Goal: Navigation & Orientation: Find specific page/section

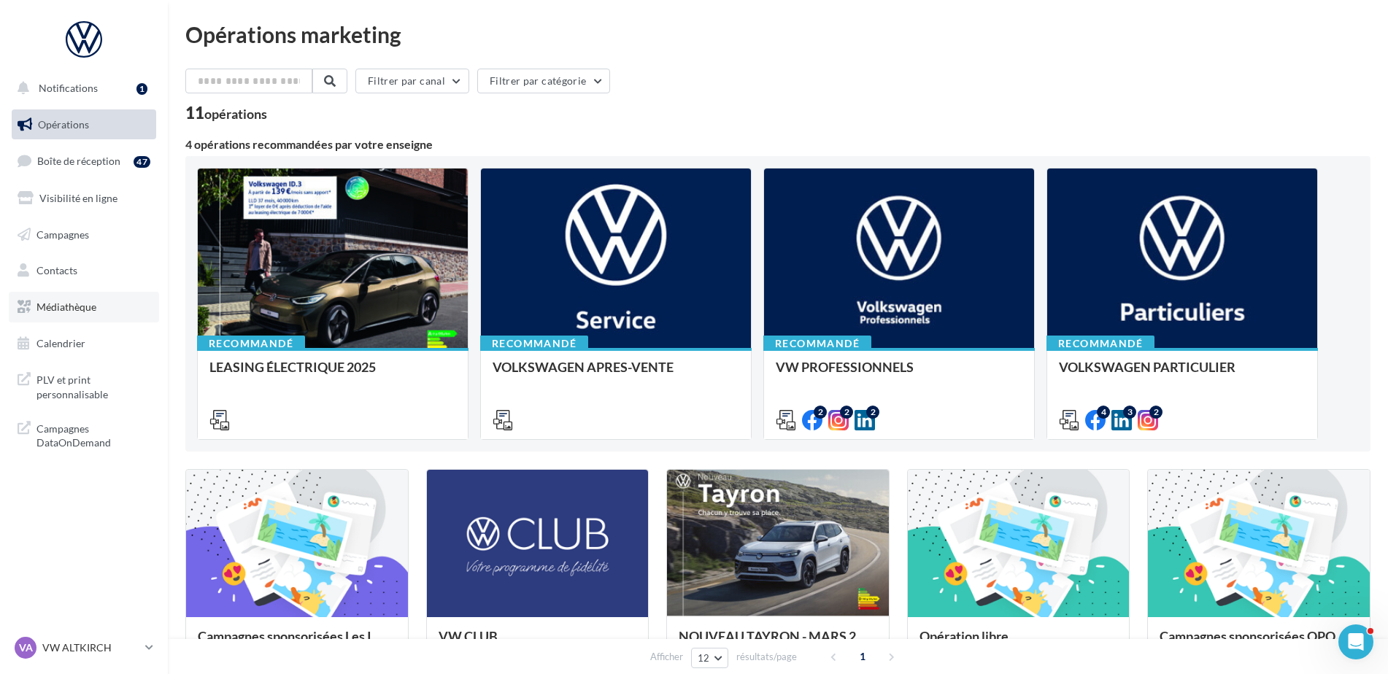
click at [59, 313] on link "Médiathèque" at bounding box center [84, 307] width 150 height 31
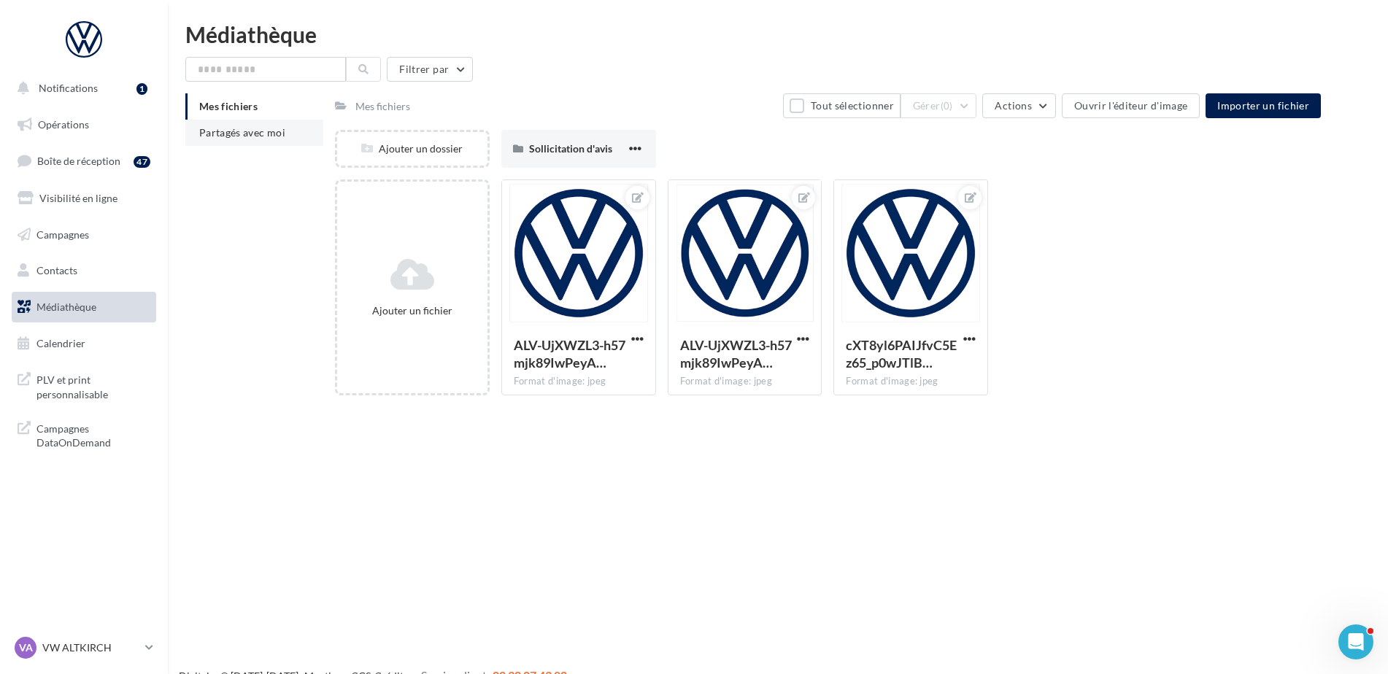
click at [281, 140] on li "Partagés avec moi" at bounding box center [254, 133] width 138 height 26
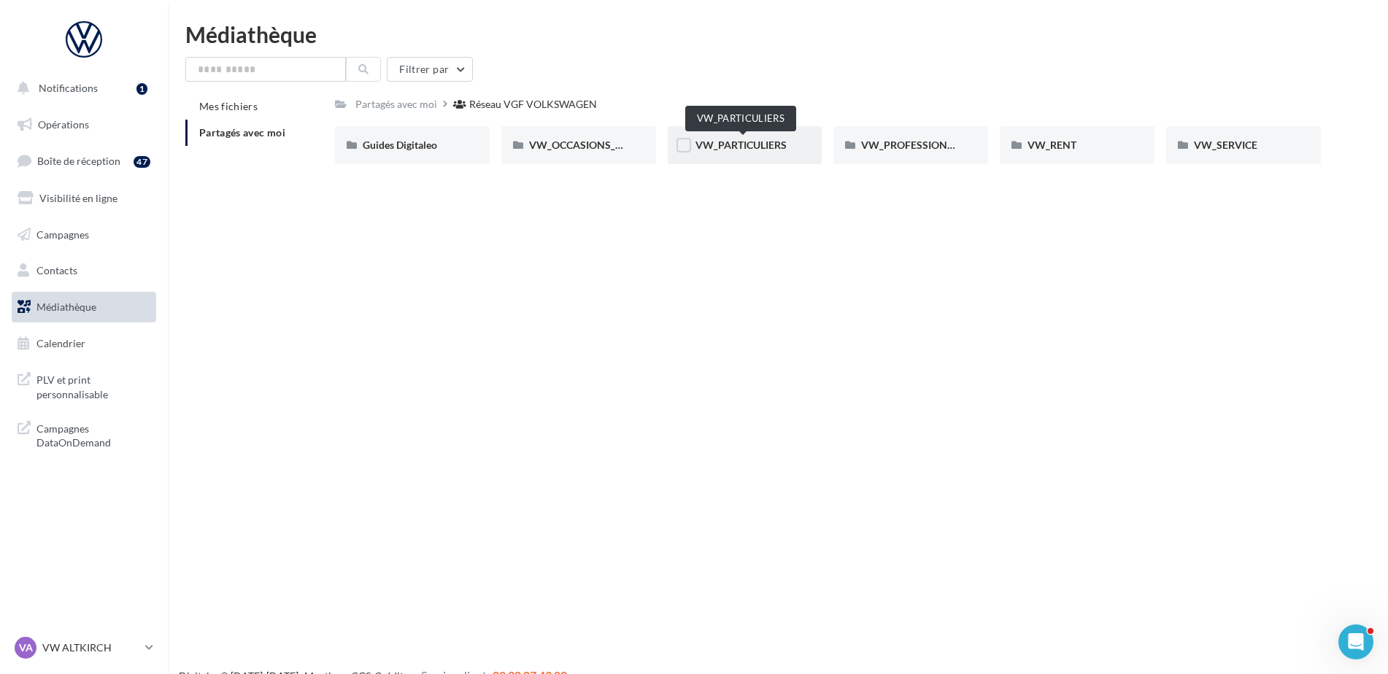
click at [724, 149] on span "VW_PARTICULIERS" at bounding box center [740, 145] width 91 height 12
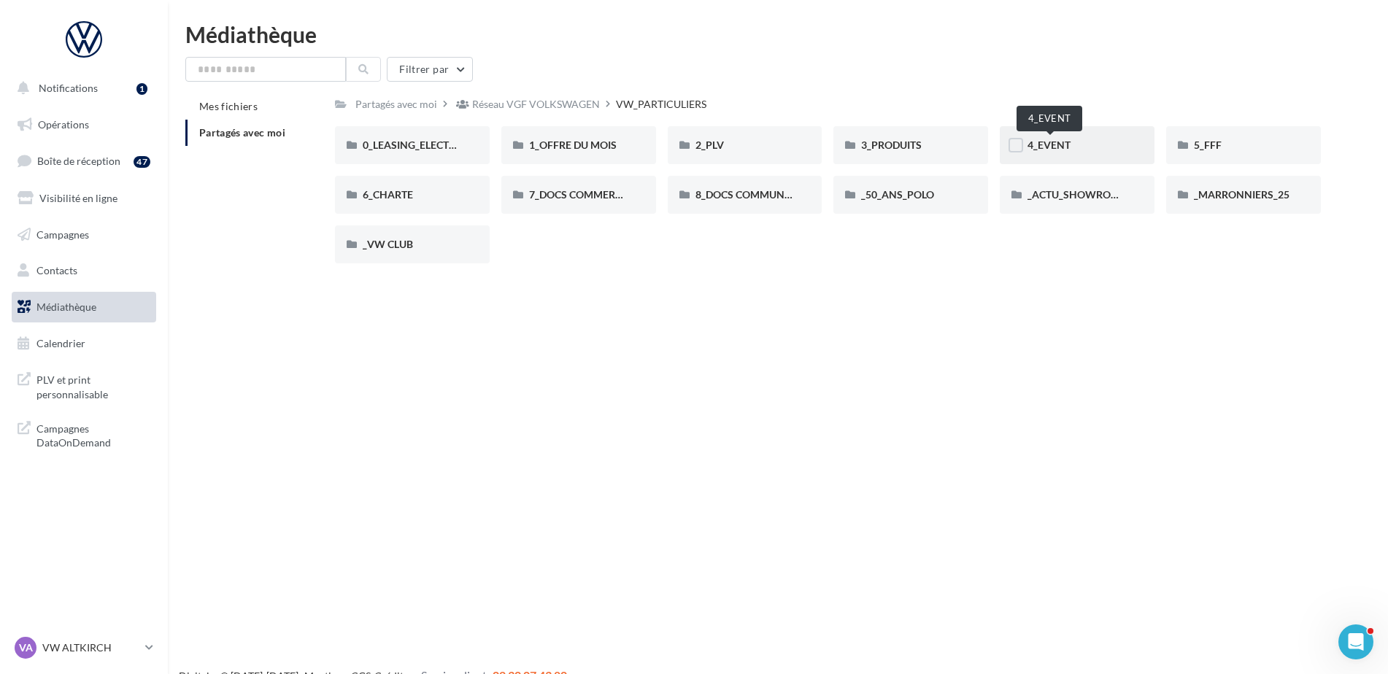
click at [1043, 142] on span "4_EVENT" at bounding box center [1048, 145] width 43 height 12
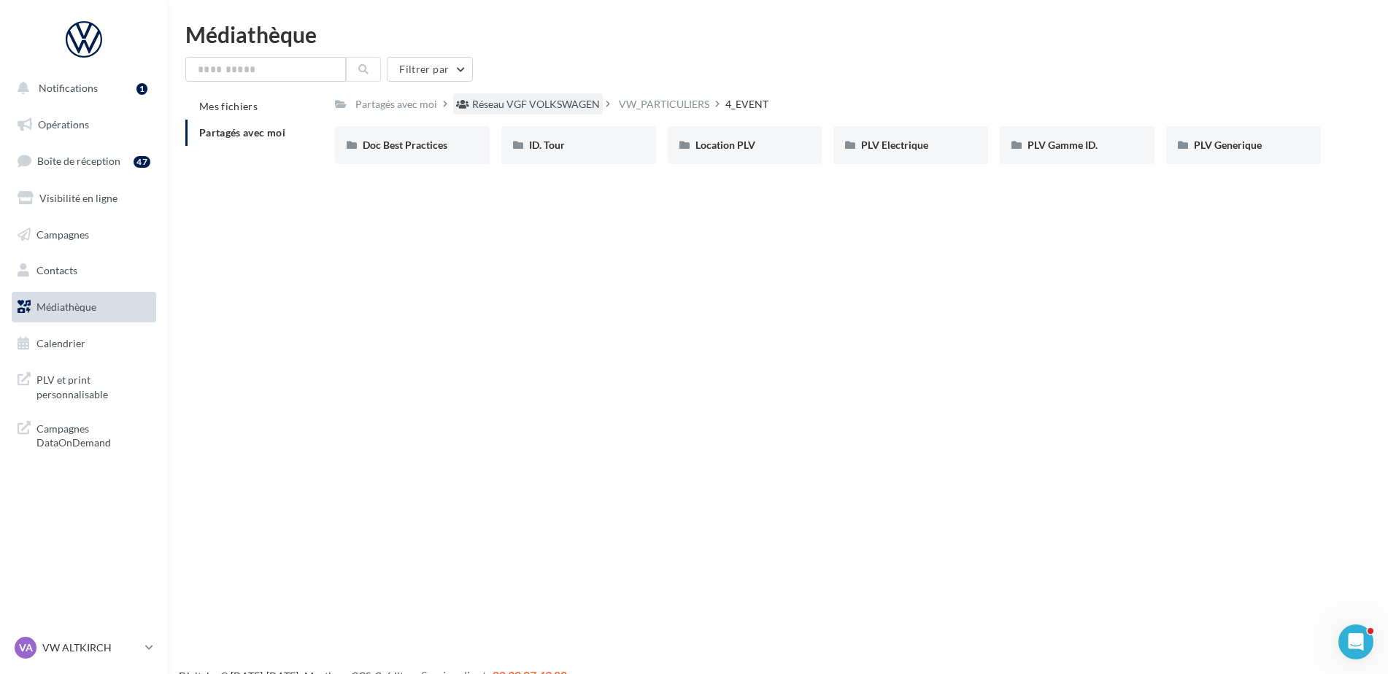
click at [549, 111] on div "Réseau VGF VOLKSWAGEN" at bounding box center [536, 104] width 128 height 15
click at [426, 104] on div "Partagés avec moi" at bounding box center [396, 104] width 82 height 15
click at [762, 142] on span "VW_PARTICULIERS" at bounding box center [740, 145] width 91 height 12
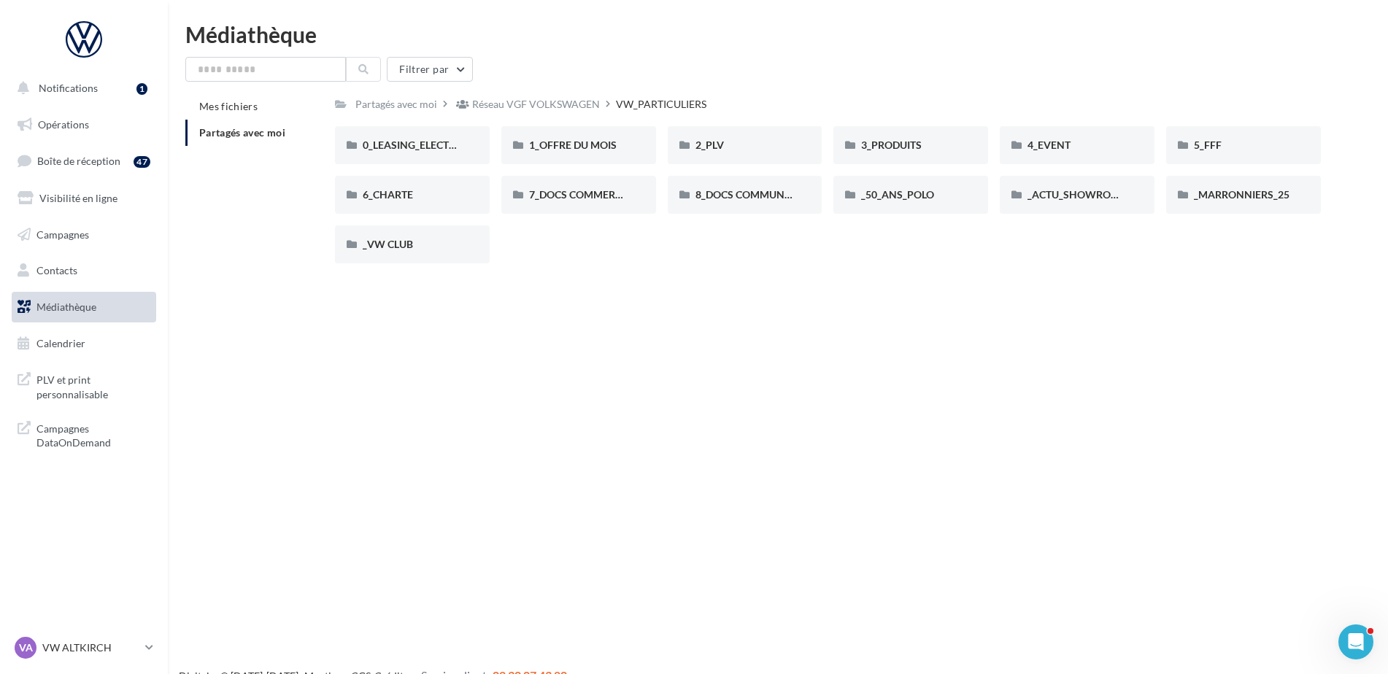
click at [655, 268] on div "0_LEASING_ELECTRIQUE 0_LEASING_ELECTRIQUE 1_OFFRE DU MOIS 1_OFFRE DU MOIS 2_PLV…" at bounding box center [833, 200] width 997 height 149
click at [490, 102] on div "Réseau VGF VOLKSWAGEN" at bounding box center [536, 104] width 128 height 15
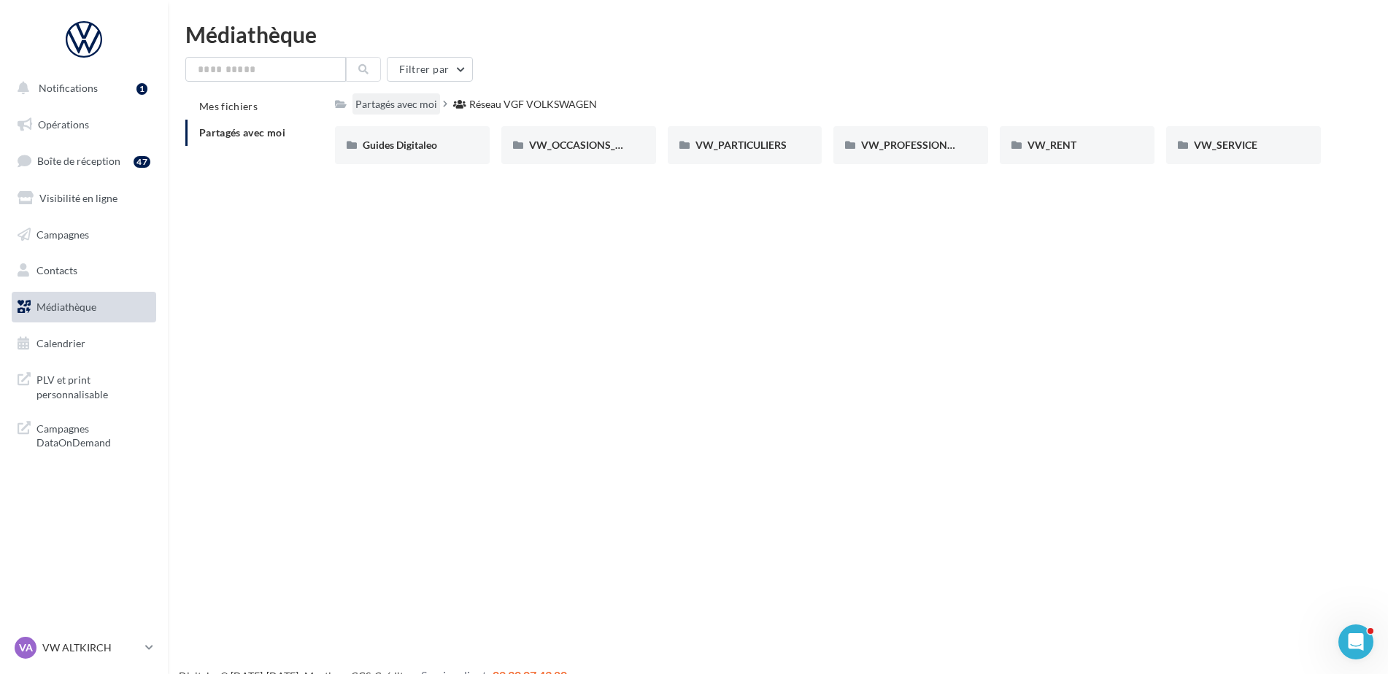
click at [390, 104] on div "Partagés avec moi" at bounding box center [396, 104] width 82 height 15
click at [403, 100] on div "Partagés avec moi" at bounding box center [396, 104] width 82 height 15
click at [86, 131] on link "Opérations" at bounding box center [84, 124] width 150 height 31
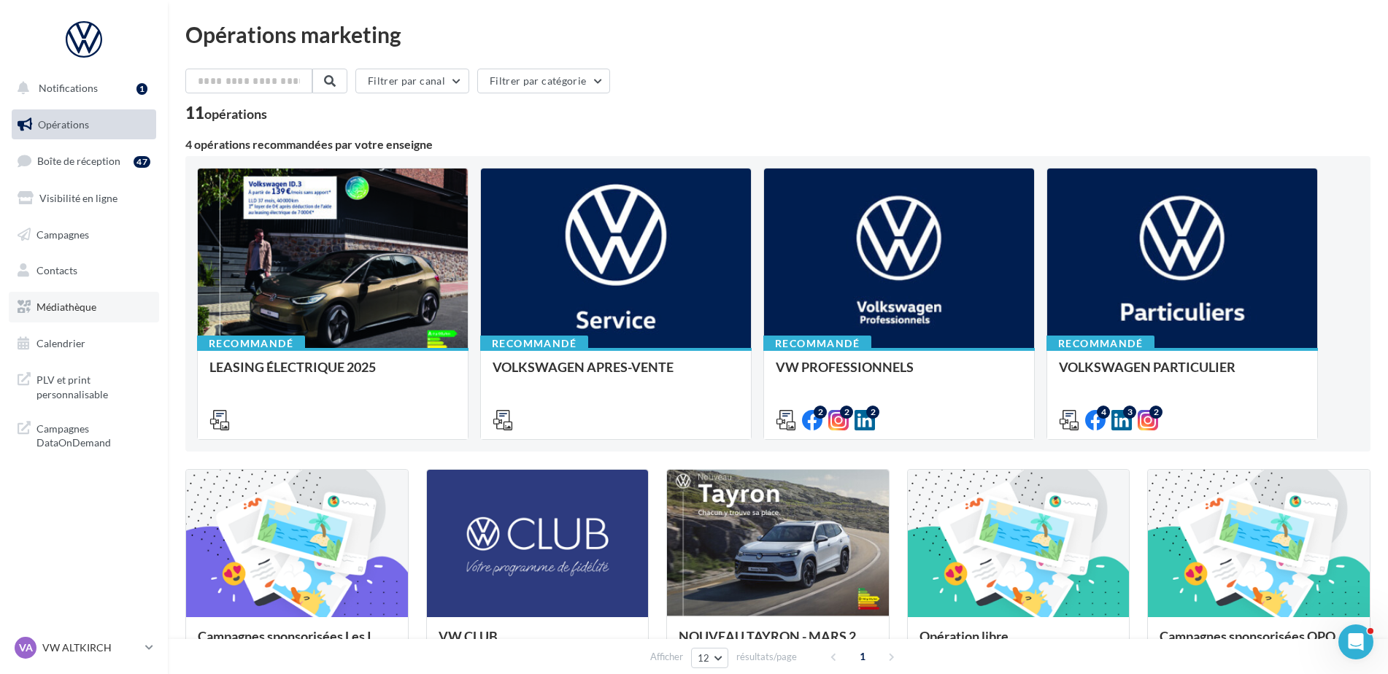
click at [63, 303] on span "Médiathèque" at bounding box center [66, 307] width 60 height 12
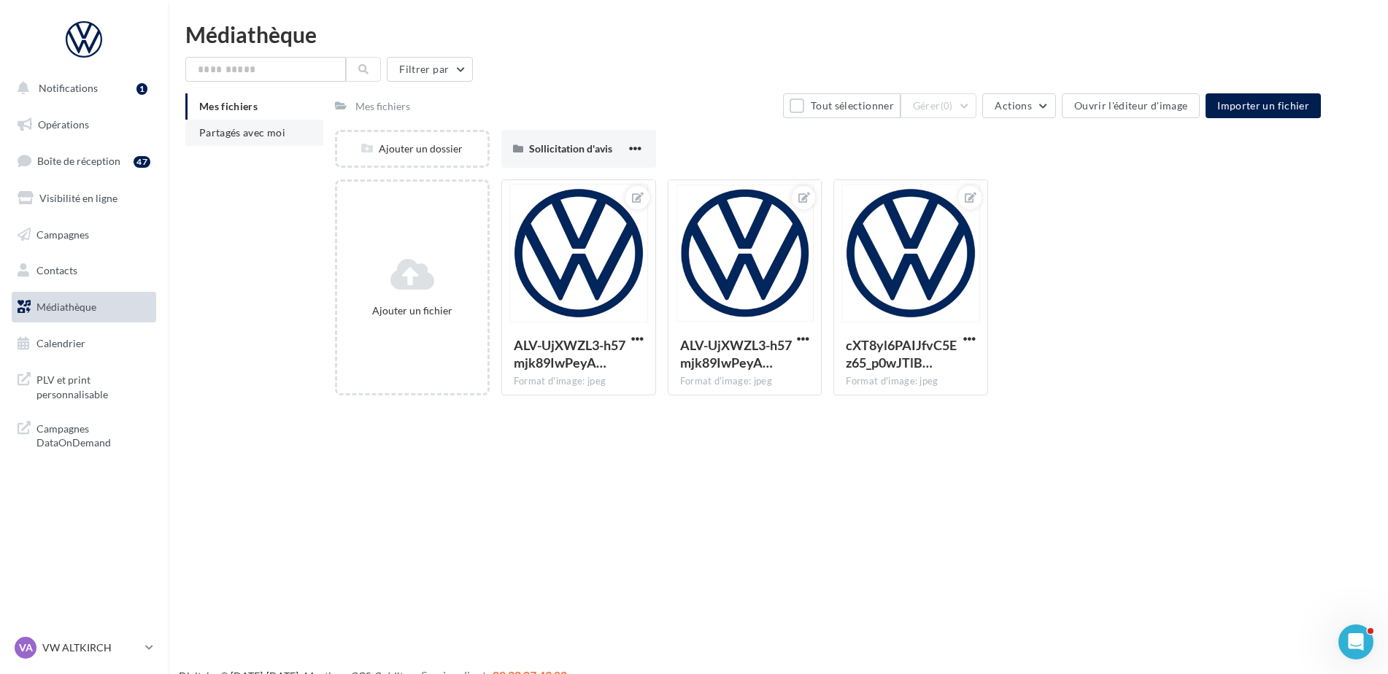
click at [214, 133] on span "Partagés avec moi" at bounding box center [242, 132] width 86 height 12
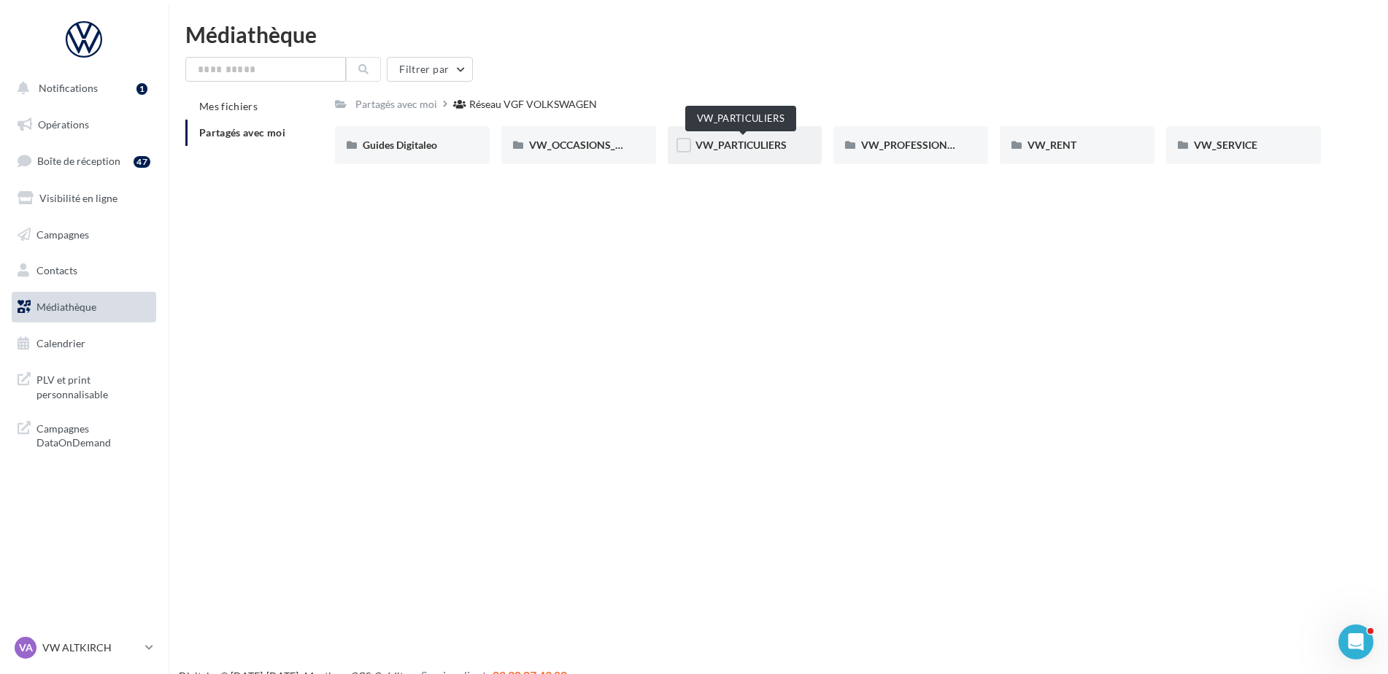
click at [724, 150] on span "VW_PARTICULIERS" at bounding box center [740, 145] width 91 height 12
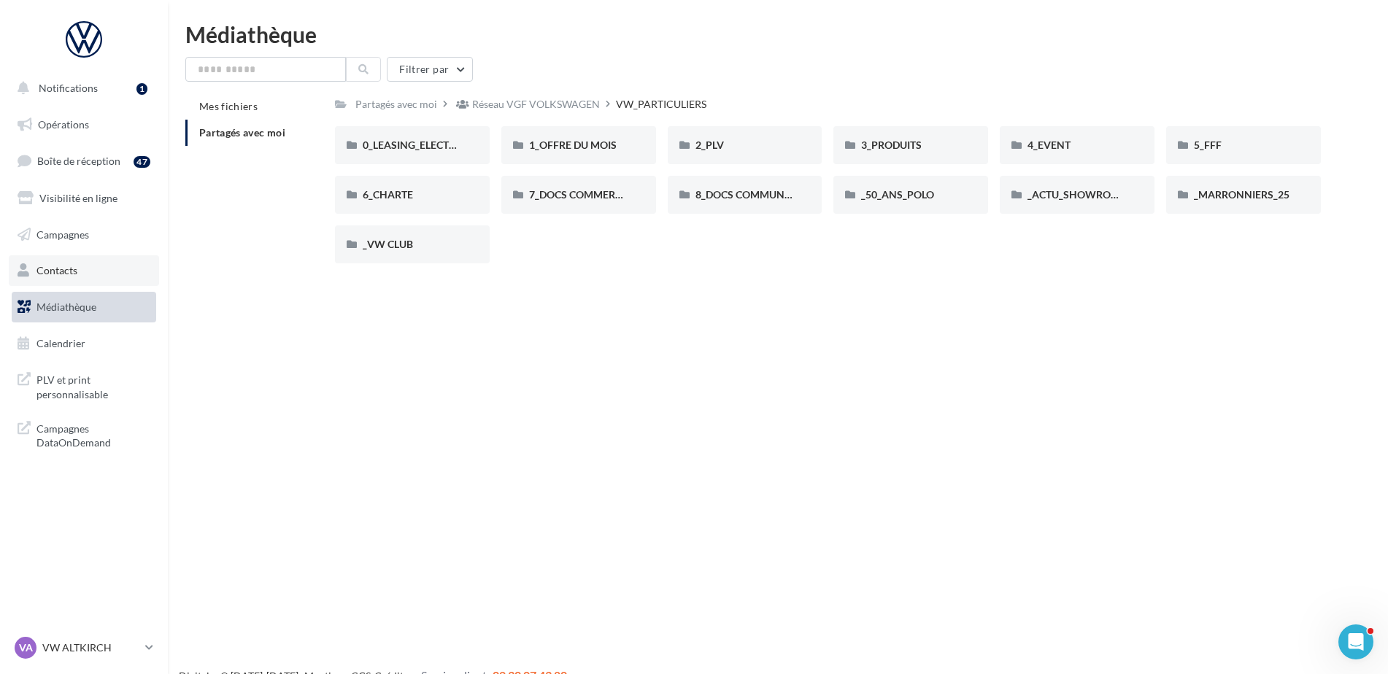
click at [82, 278] on link "Contacts" at bounding box center [84, 270] width 150 height 31
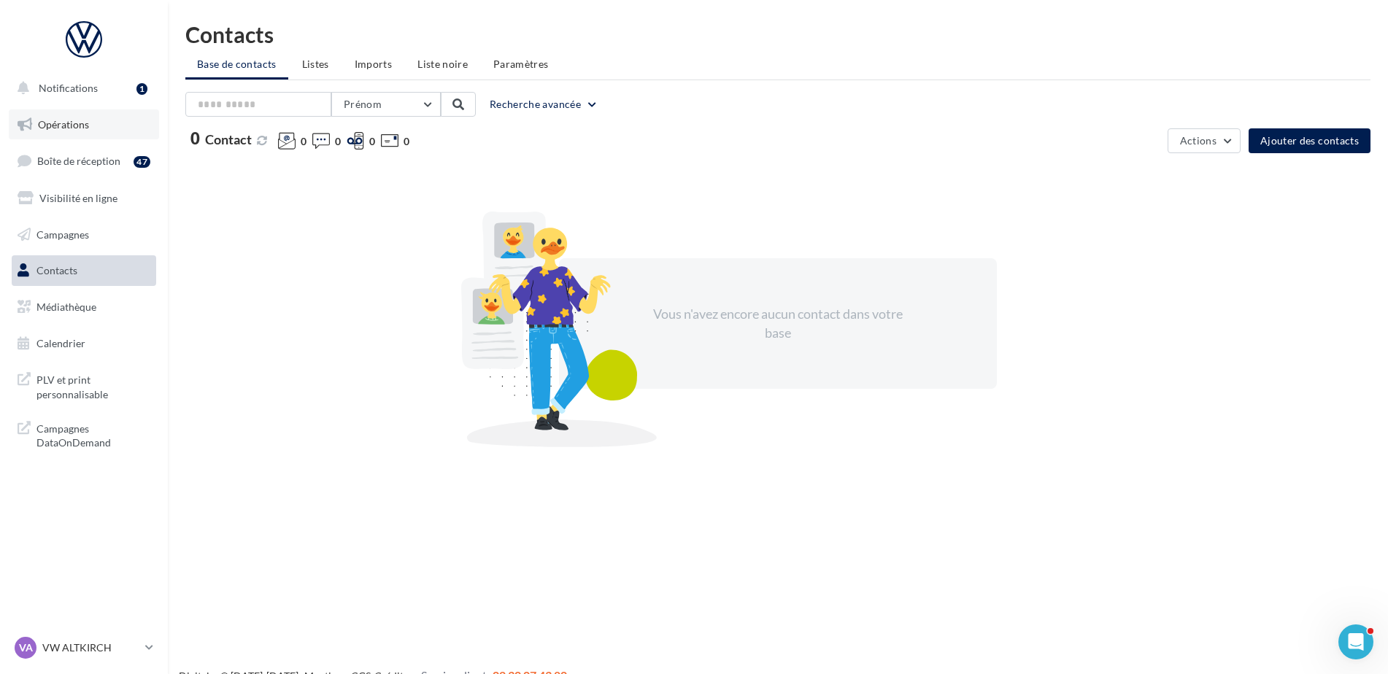
click at [76, 123] on span "Opérations" at bounding box center [63, 124] width 51 height 12
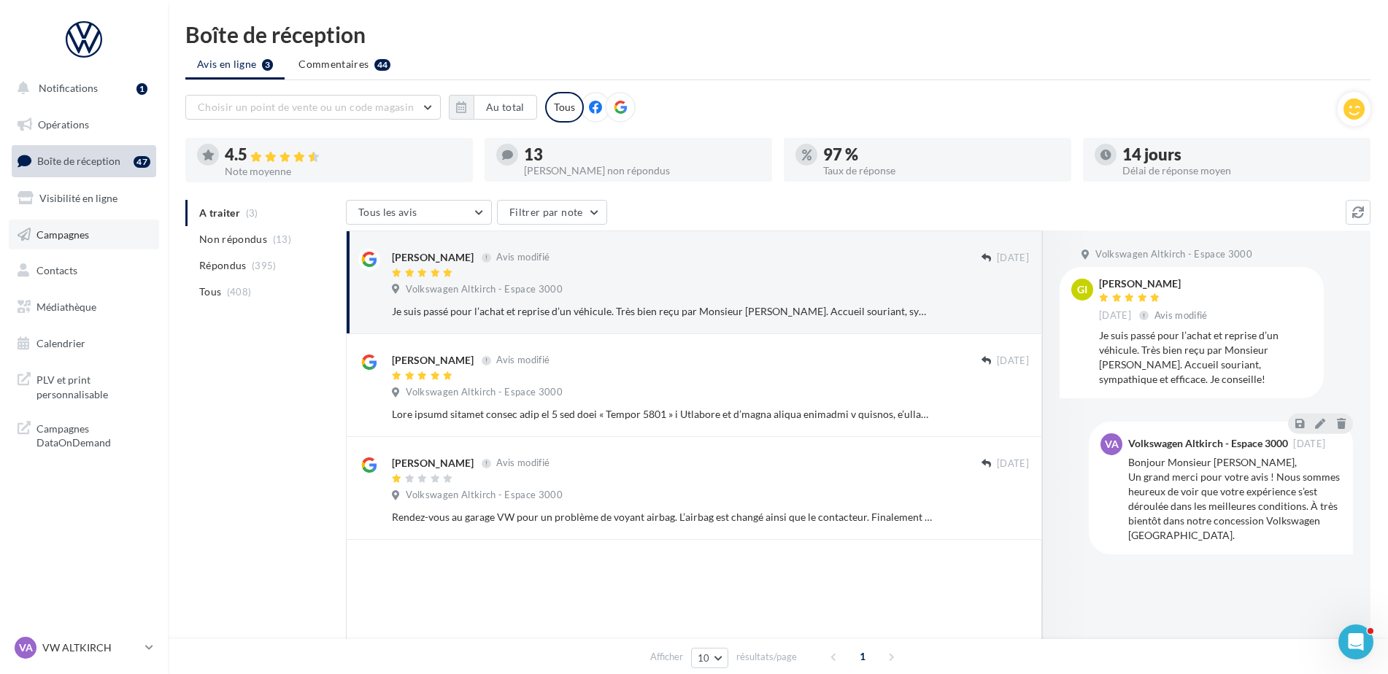
click at [62, 236] on span "Campagnes" at bounding box center [62, 234] width 53 height 12
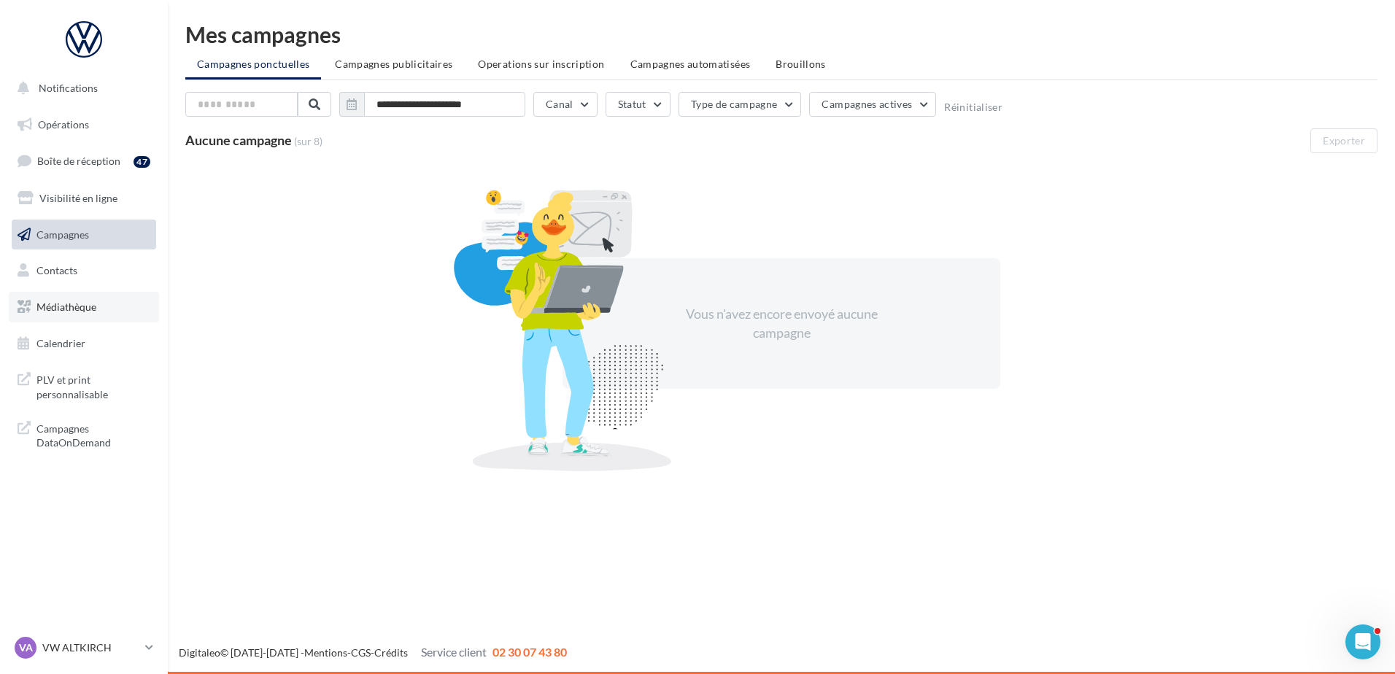
click at [66, 314] on link "Médiathèque" at bounding box center [84, 307] width 150 height 31
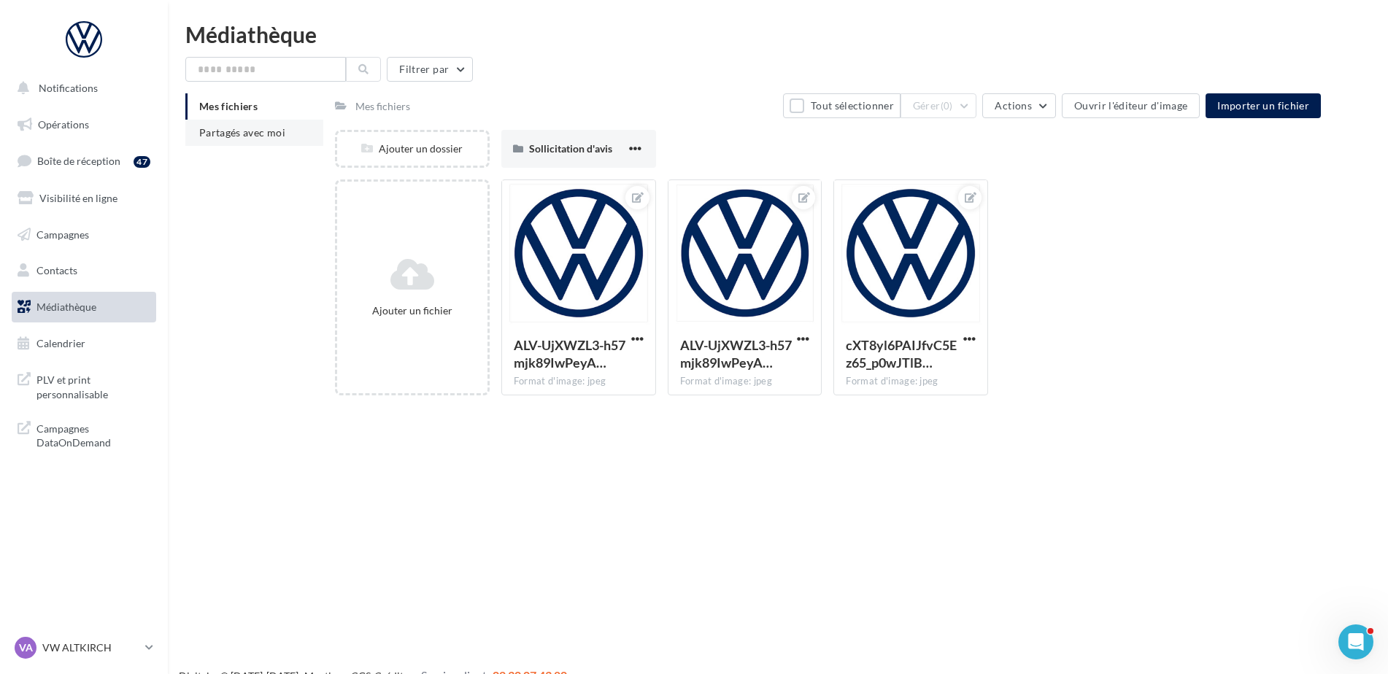
click at [286, 125] on li "Partagés avec moi" at bounding box center [254, 133] width 138 height 26
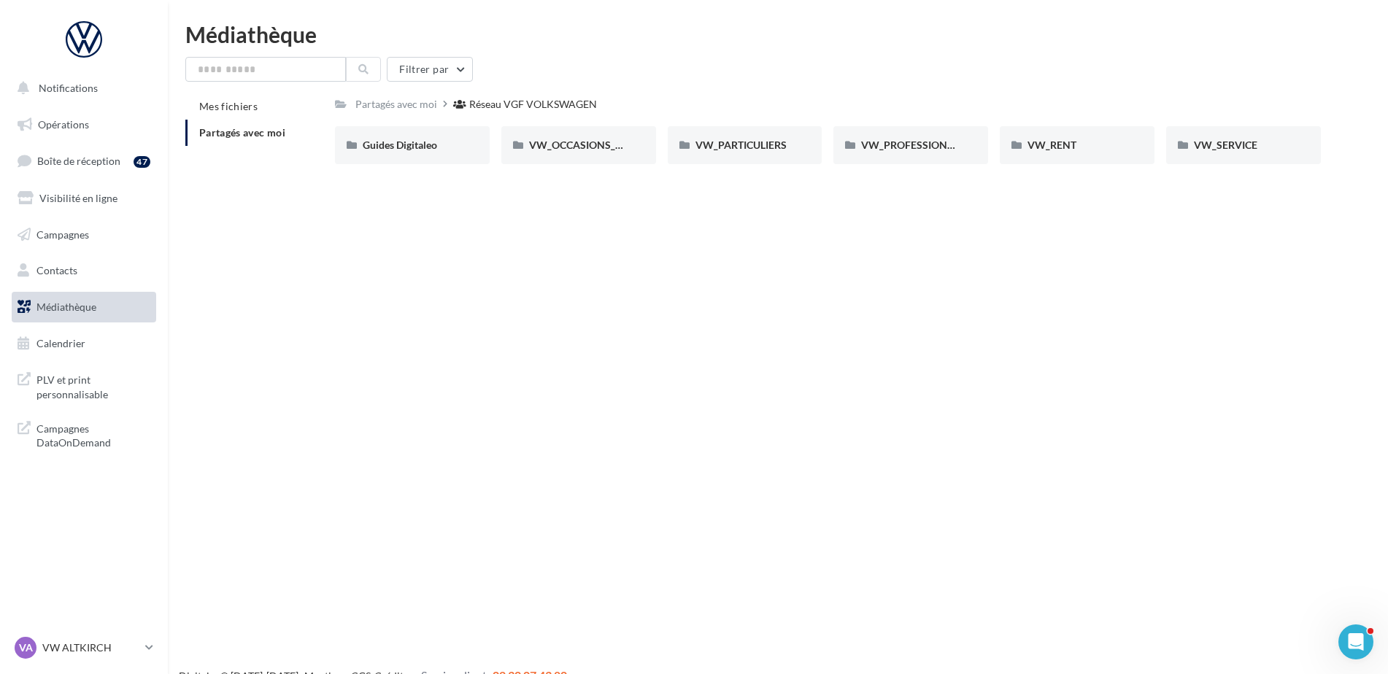
click at [453, 459] on div "Notifications Opérations Boîte de réception 47 Visibilité en ligne Campagnes Co…" at bounding box center [694, 360] width 1388 height 674
click at [387, 395] on div "Notifications Opérations Boîte de réception 47 Visibilité en ligne Campagnes Co…" at bounding box center [694, 360] width 1388 height 674
click at [123, 169] on link "Boîte de réception 47" at bounding box center [84, 160] width 150 height 31
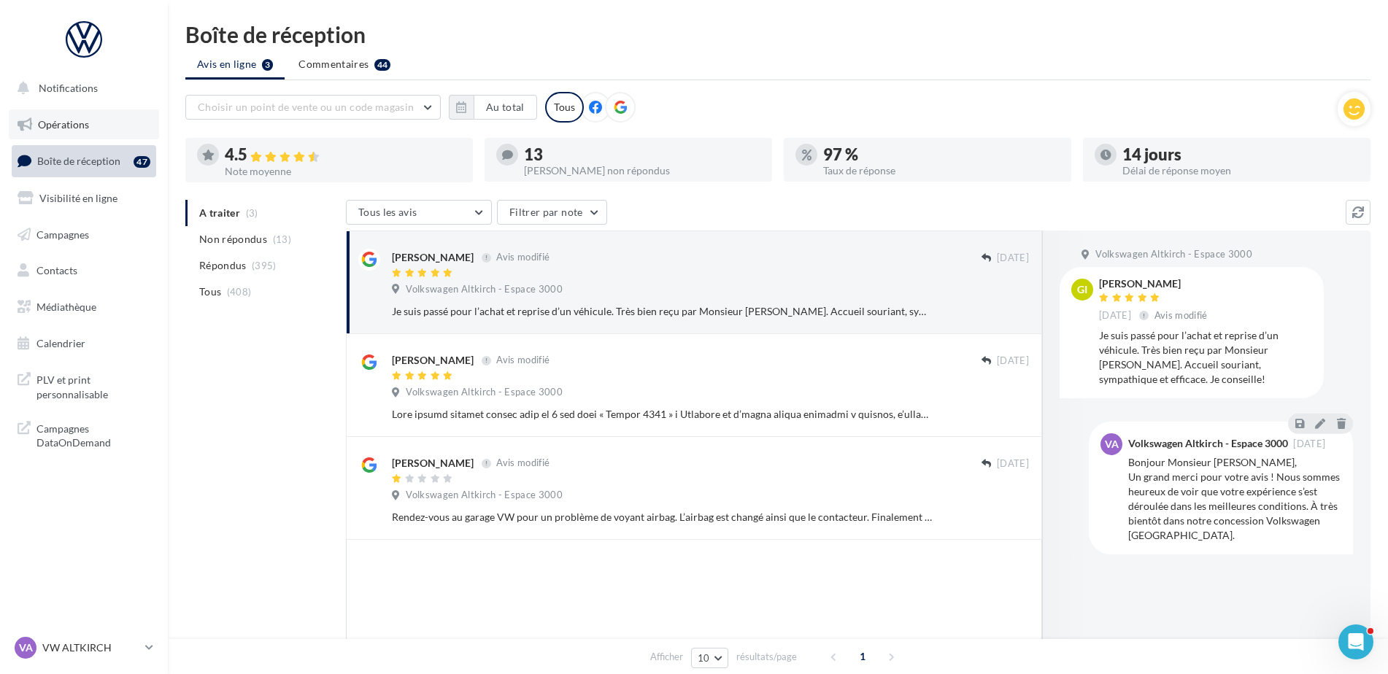
click at [81, 132] on link "Opérations" at bounding box center [84, 124] width 150 height 31
